Goal: Go to known website: Access a specific website the user already knows

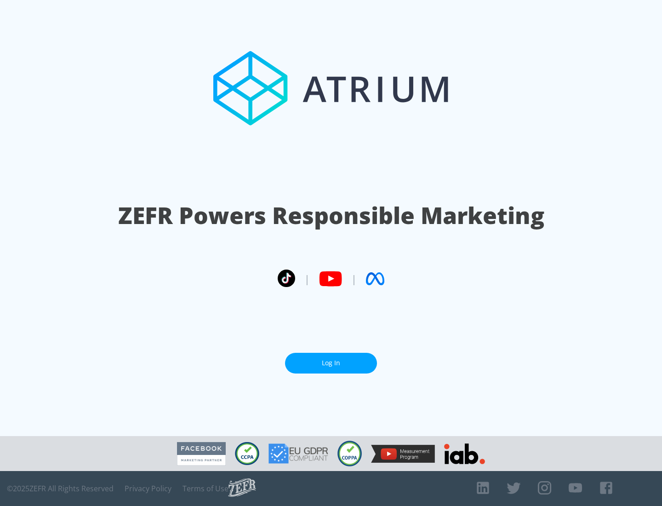
click at [331, 359] on link "Log In" at bounding box center [331, 363] width 92 height 21
